Goal: Information Seeking & Learning: Stay updated

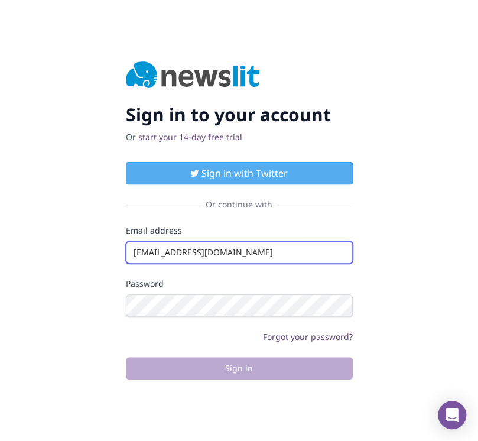
type input "info@startingupgood.info"
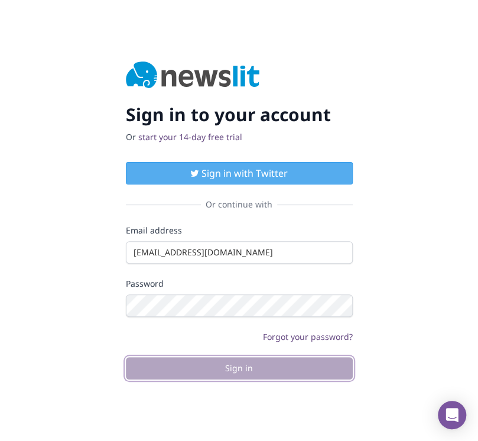
click at [239, 367] on button "Sign in" at bounding box center [239, 368] width 227 height 22
